Goal: Task Accomplishment & Management: Use online tool/utility

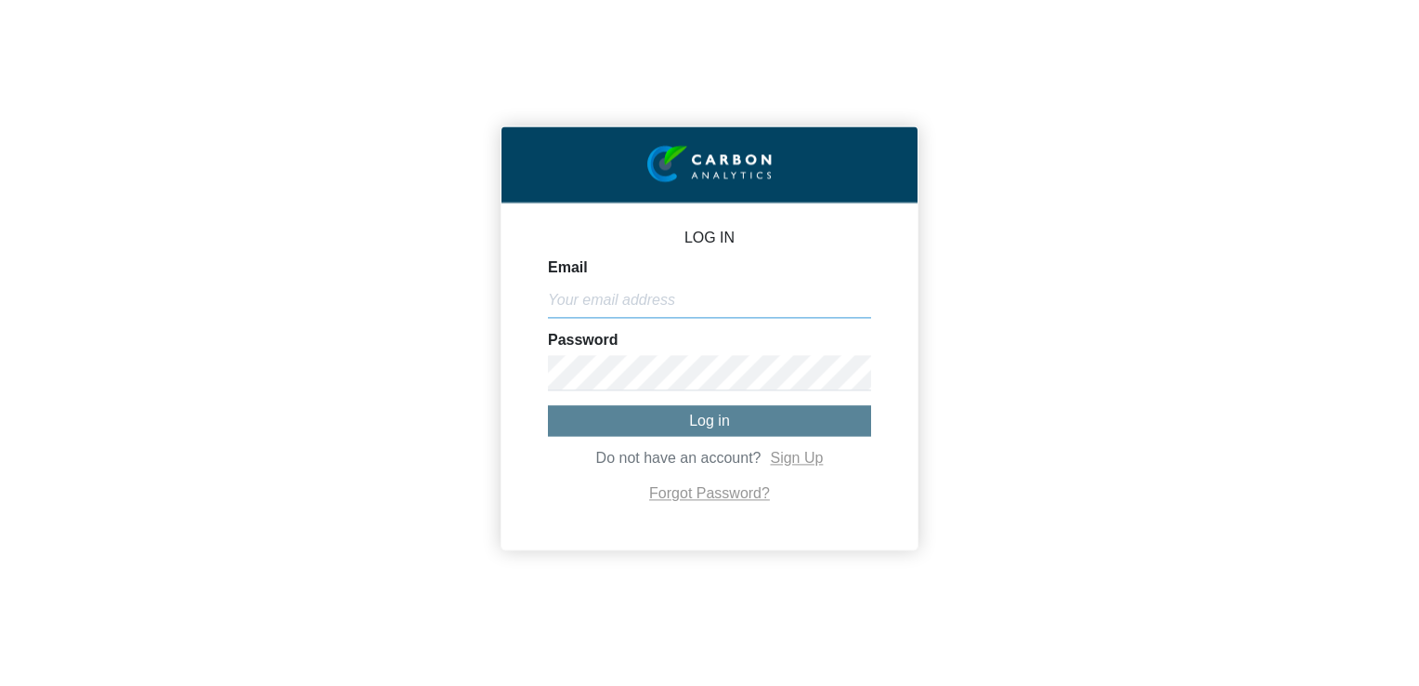
type input "[EMAIL_ADDRESS][DOMAIN_NAME]"
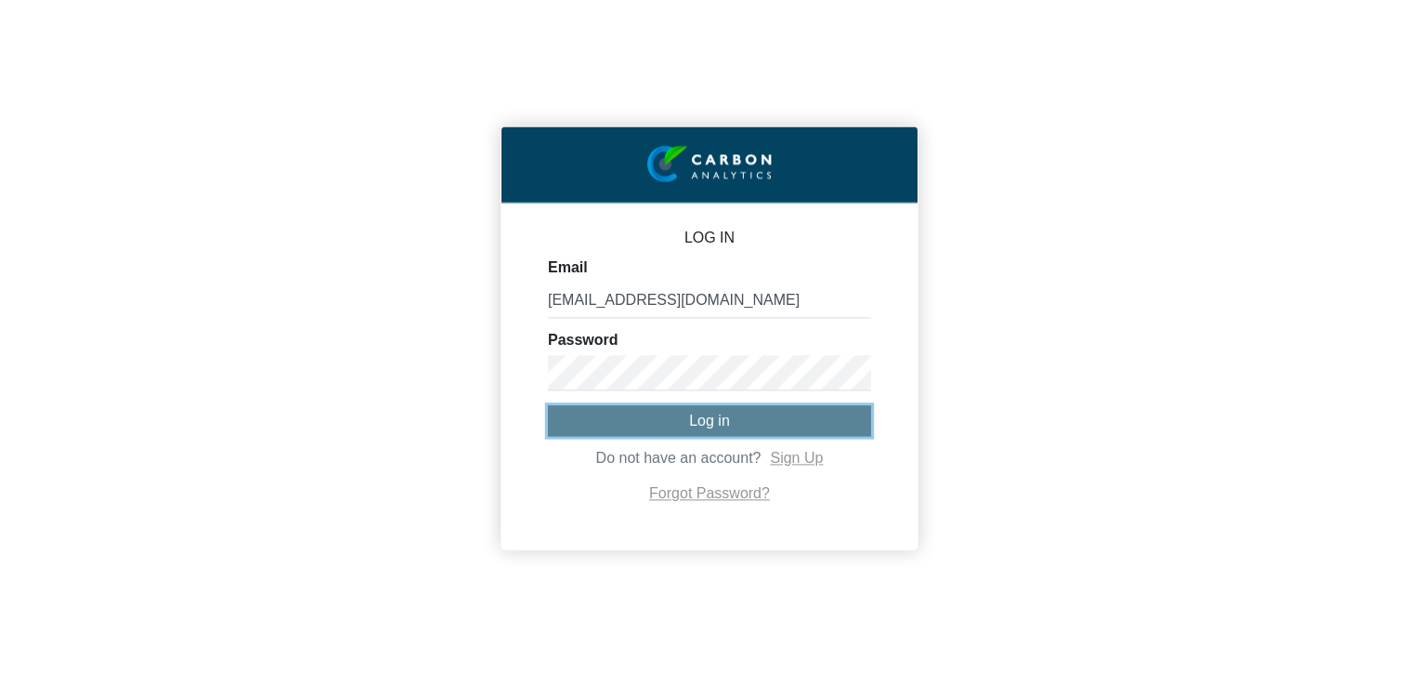
click at [717, 422] on span "Log in" at bounding box center [709, 420] width 41 height 16
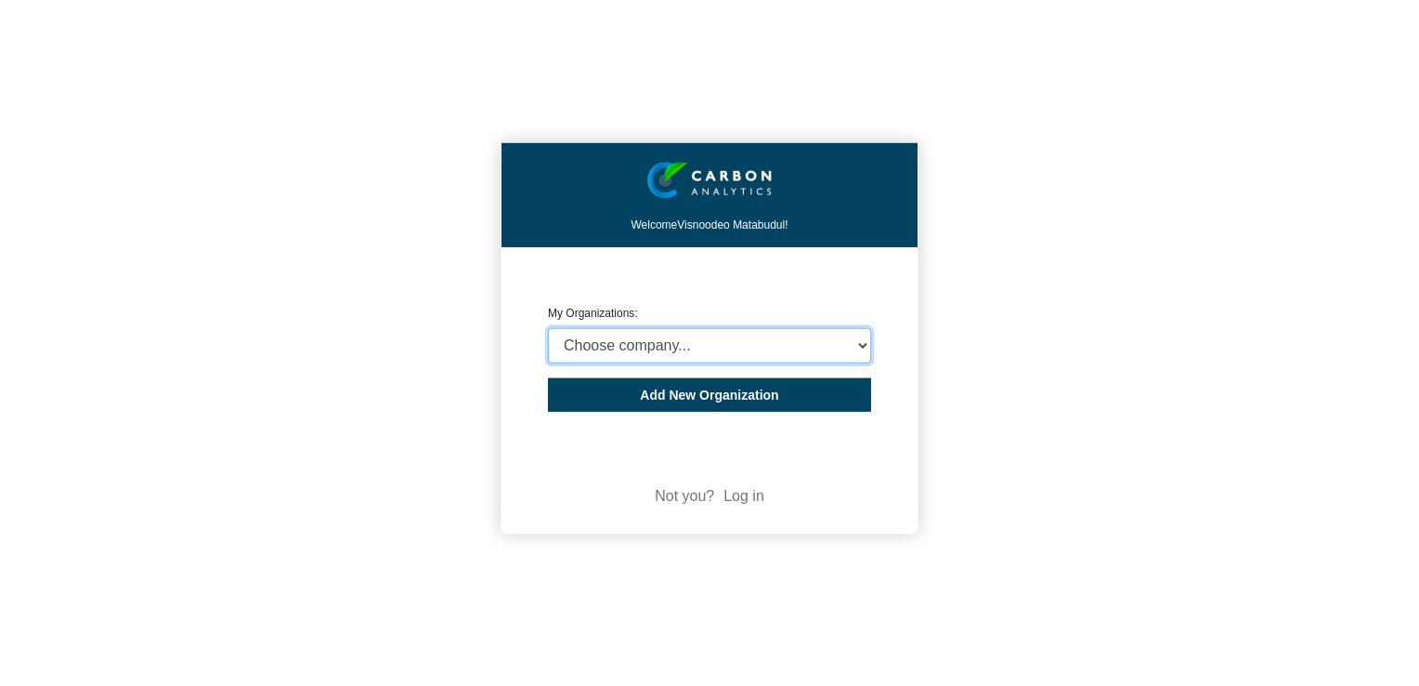
click at [857, 348] on select "Choose company... Rider [PERSON_NAME] (Indian Ocean) Ltd Rider [PERSON_NAME] ([…" at bounding box center [709, 345] width 323 height 35
select select "4407816"
click at [548, 328] on select "Choose company... Rider [PERSON_NAME] (Indian Ocean) Ltd Rider [PERSON_NAME] ([…" at bounding box center [709, 345] width 323 height 35
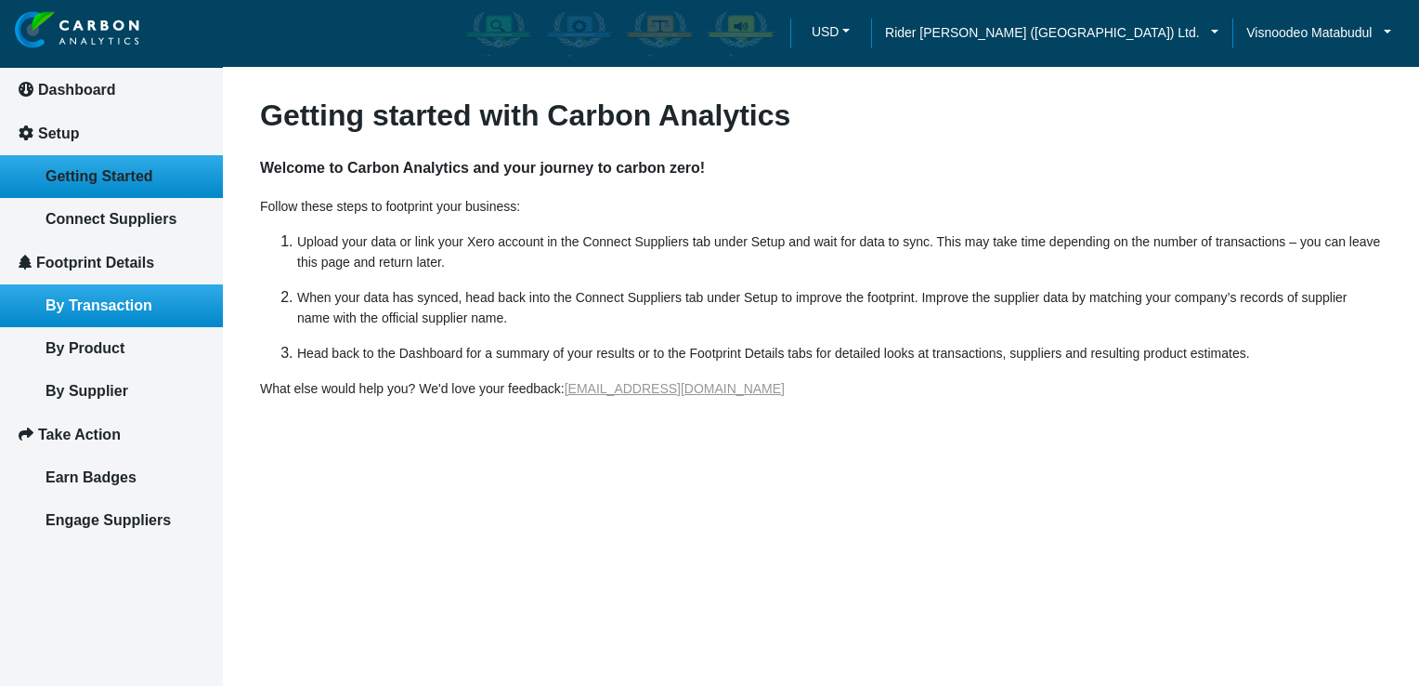
click at [152, 296] on link "By Transaction" at bounding box center [111, 305] width 223 height 43
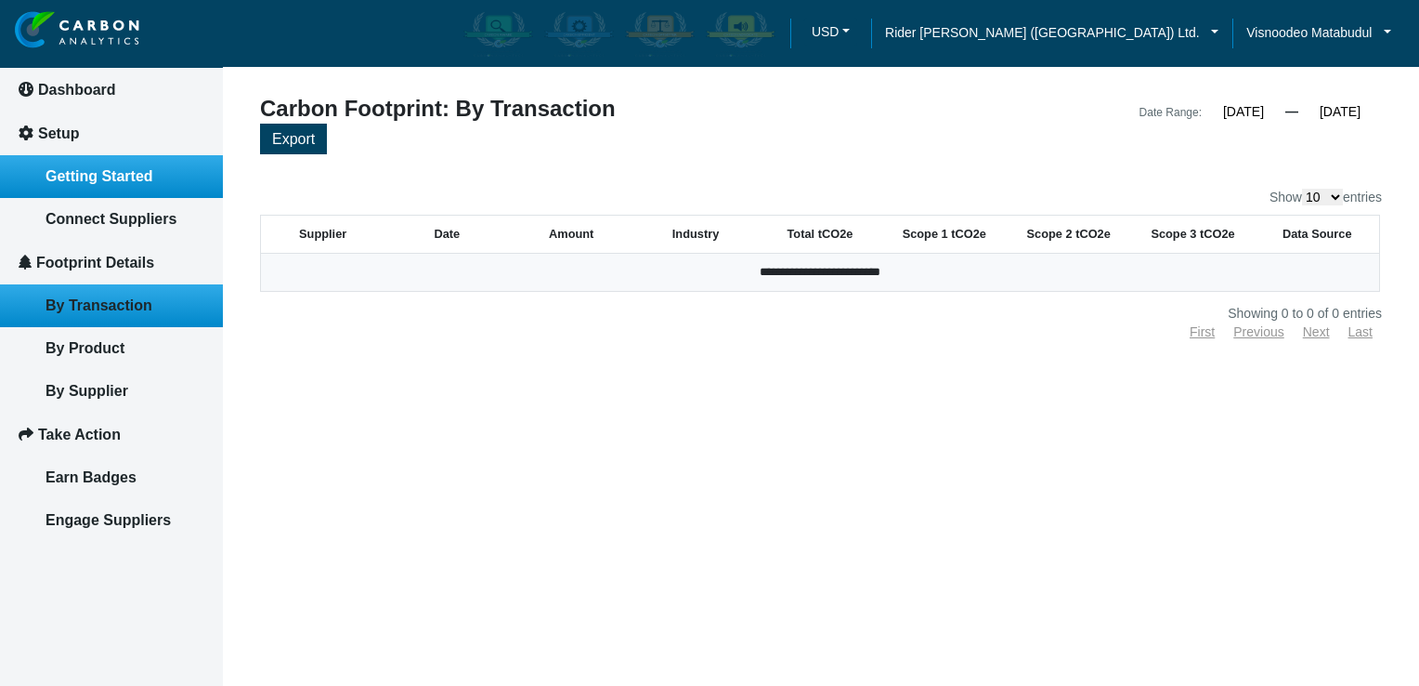
click at [65, 177] on span "Getting Started" at bounding box center [100, 176] width 108 height 16
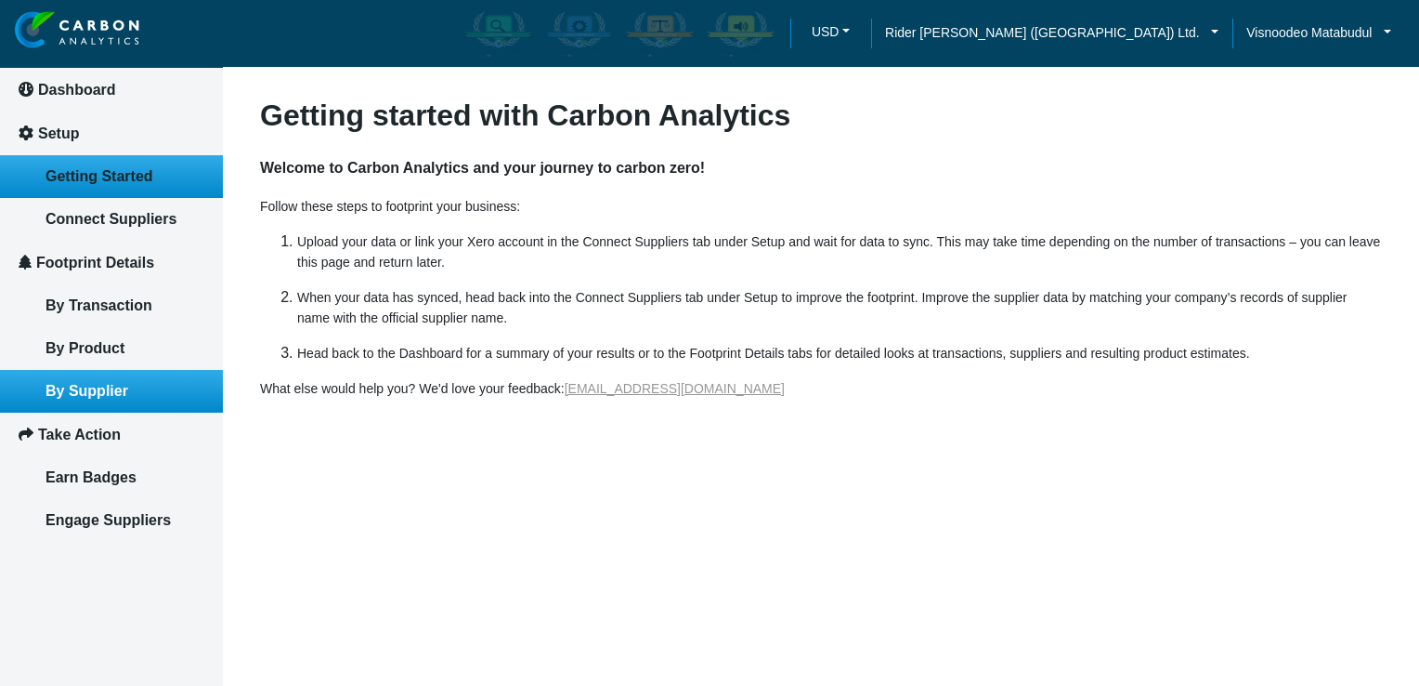
click at [117, 384] on span "By Supplier" at bounding box center [87, 391] width 83 height 16
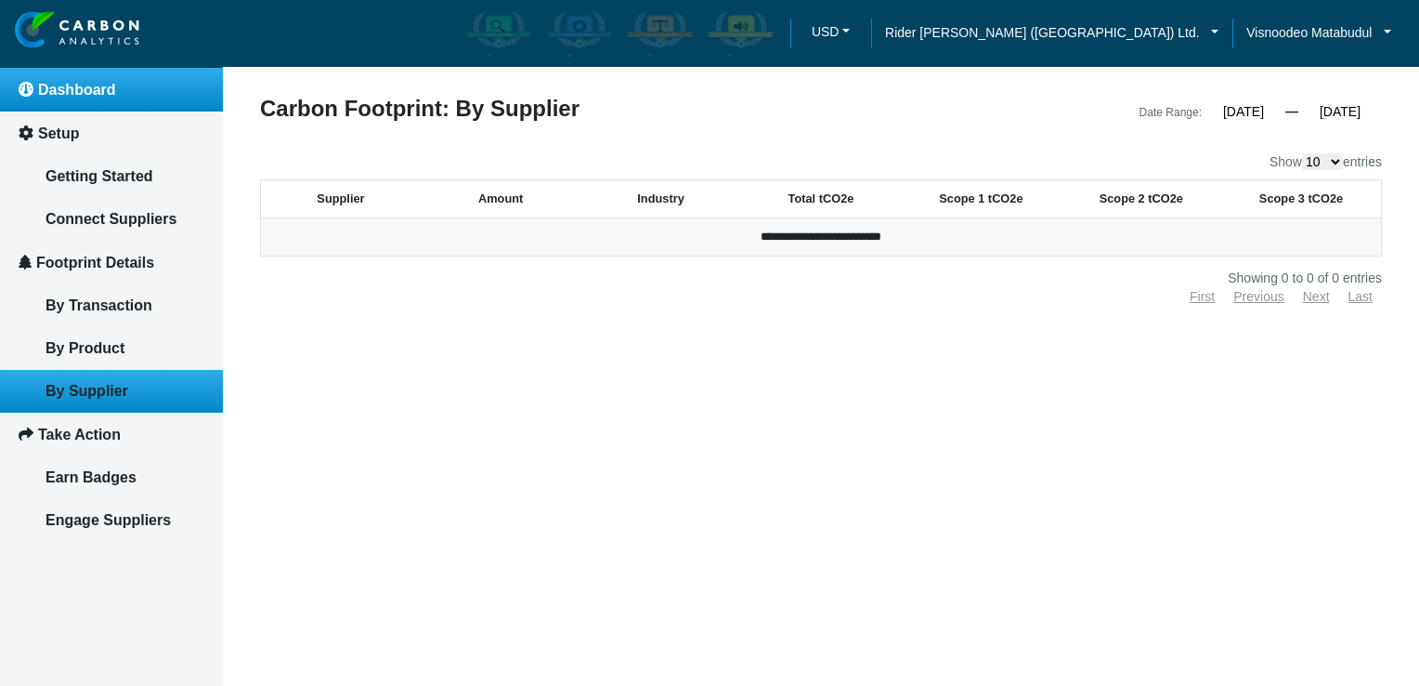
click at [97, 93] on span "Dashboard" at bounding box center [77, 90] width 78 height 16
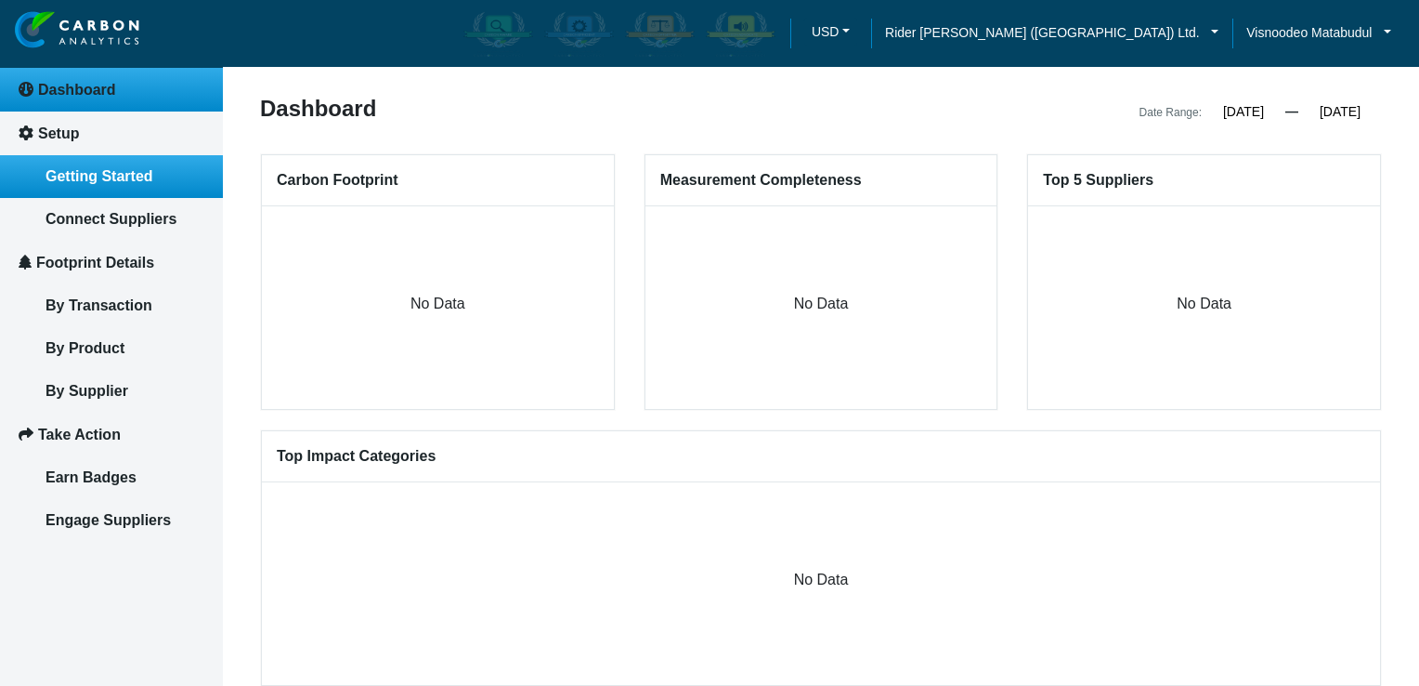
click at [104, 169] on span "Getting Started" at bounding box center [100, 176] width 108 height 16
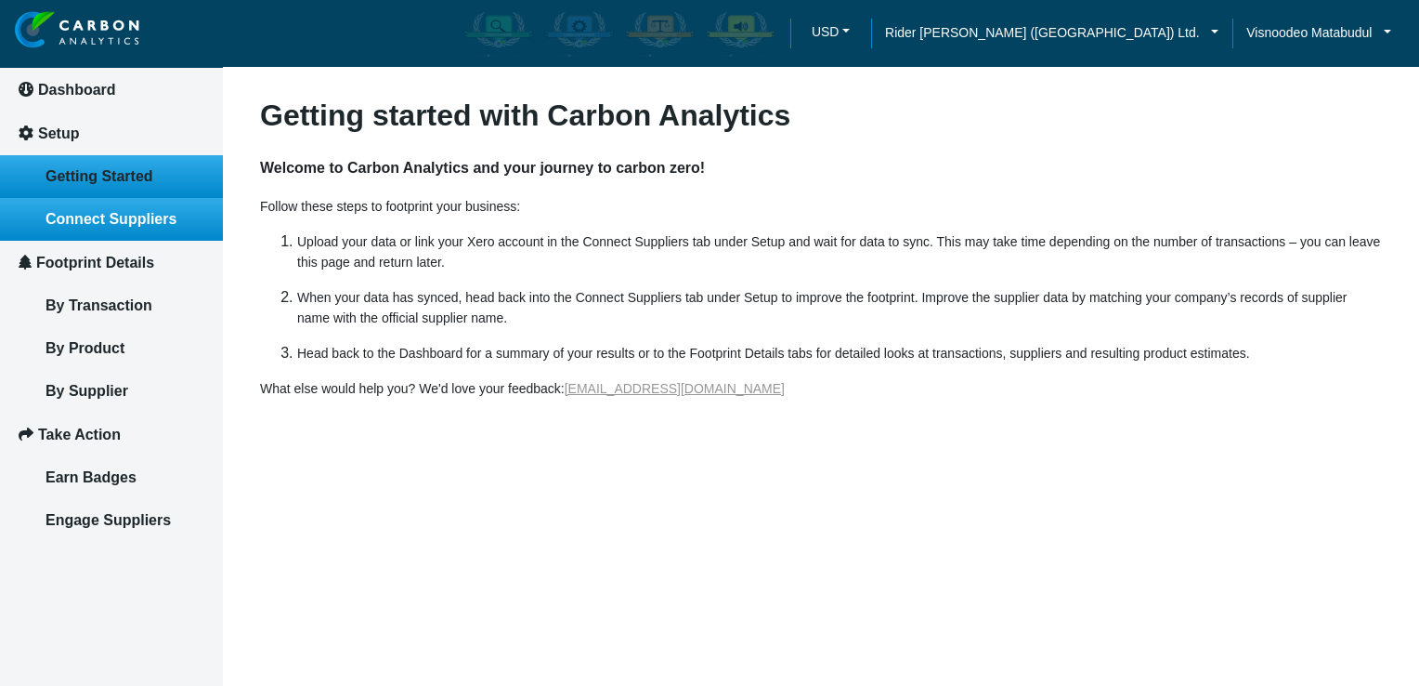
click at [123, 212] on span "Connect Suppliers" at bounding box center [111, 219] width 131 height 16
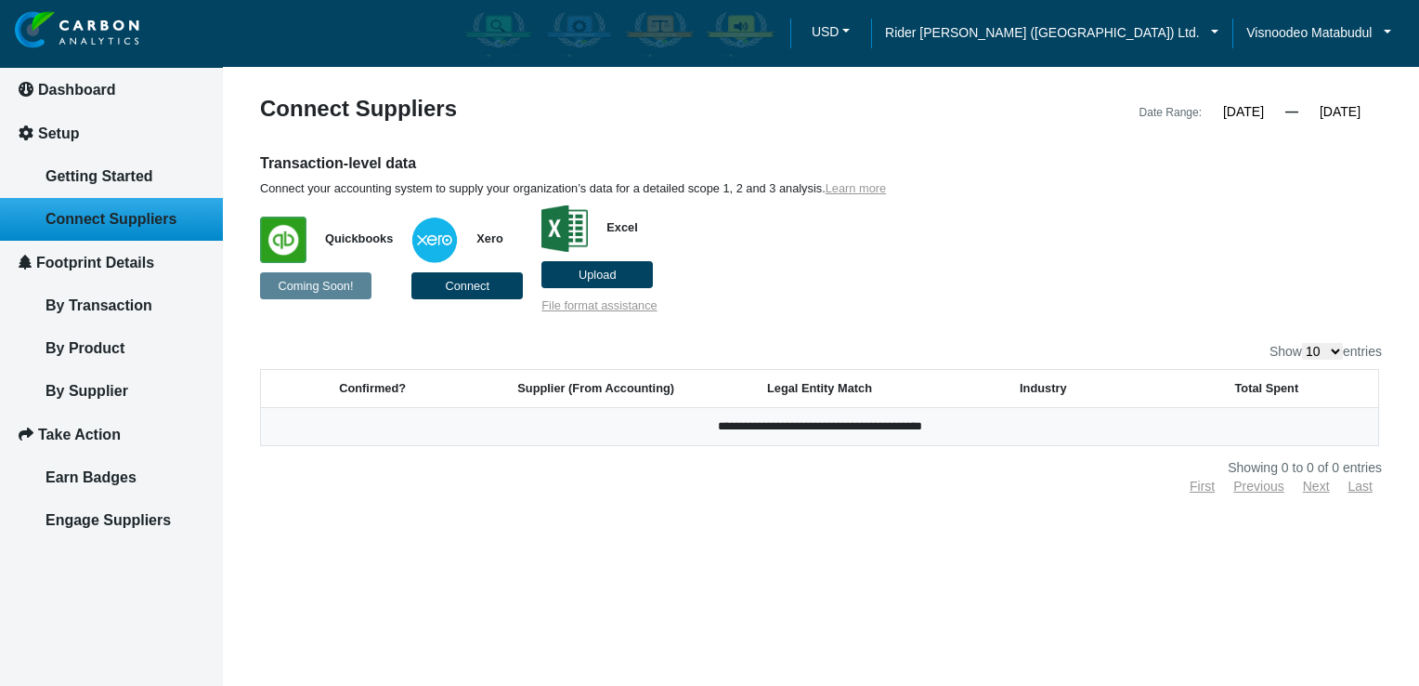
click at [596, 272] on span "Upload" at bounding box center [598, 275] width 38 height 14
click at [0, 0] on input "Upload" at bounding box center [0, 0] width 0 height 0
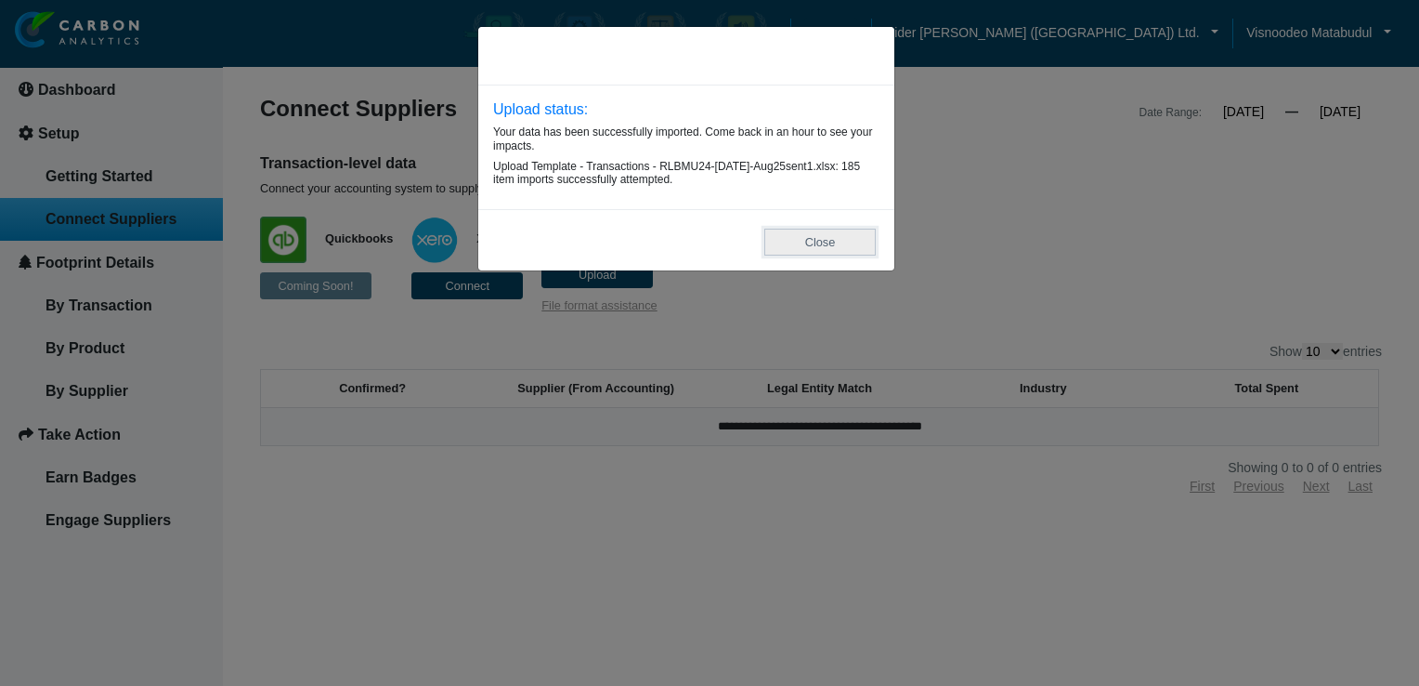
click at [846, 251] on button "Close" at bounding box center [820, 242] width 111 height 27
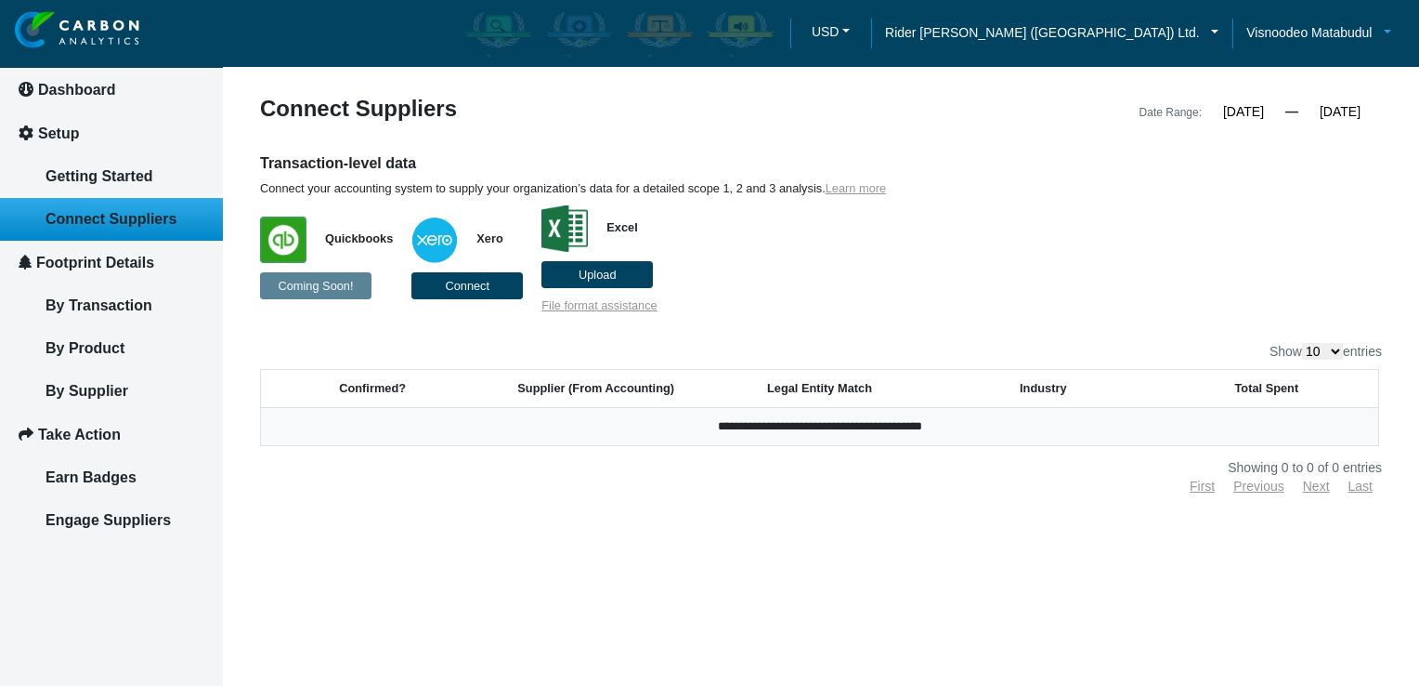
click at [1386, 35] on link "Visnoodeo Matabudul" at bounding box center [1319, 32] width 173 height 20
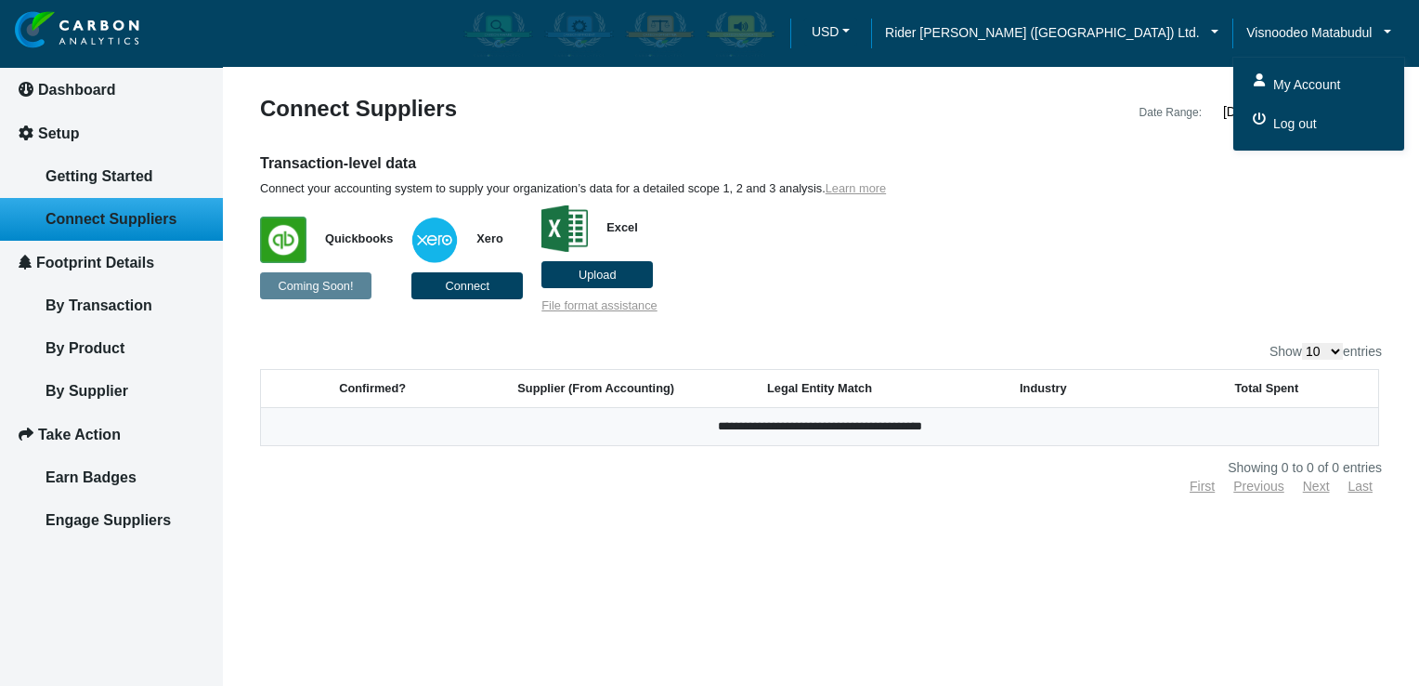
click at [1307, 124] on span "Log out" at bounding box center [1293, 123] width 48 height 20
